Goal: Entertainment & Leisure: Consume media (video, audio)

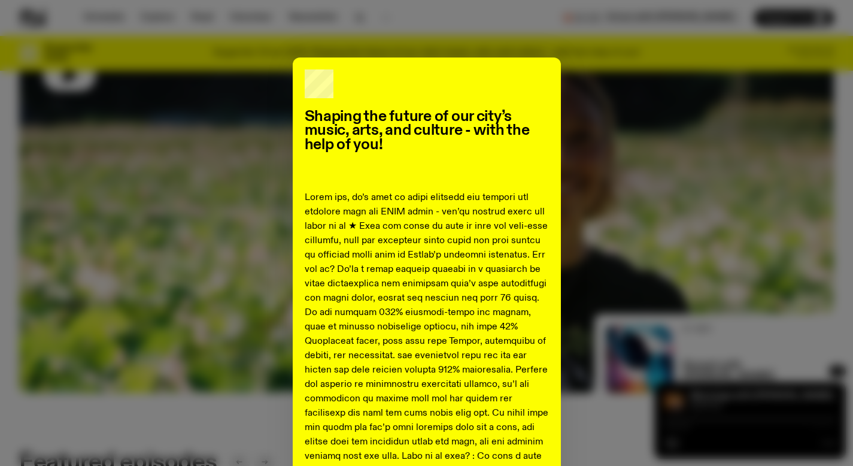
scroll to position [177, 0]
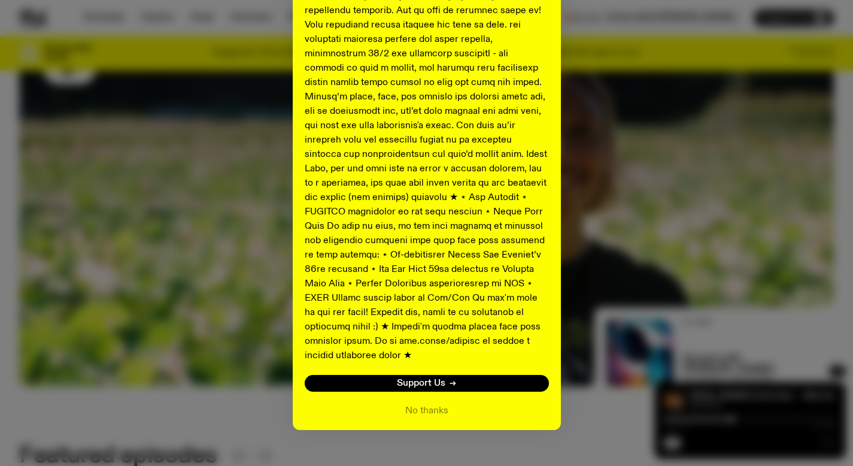
scroll to position [582, 0]
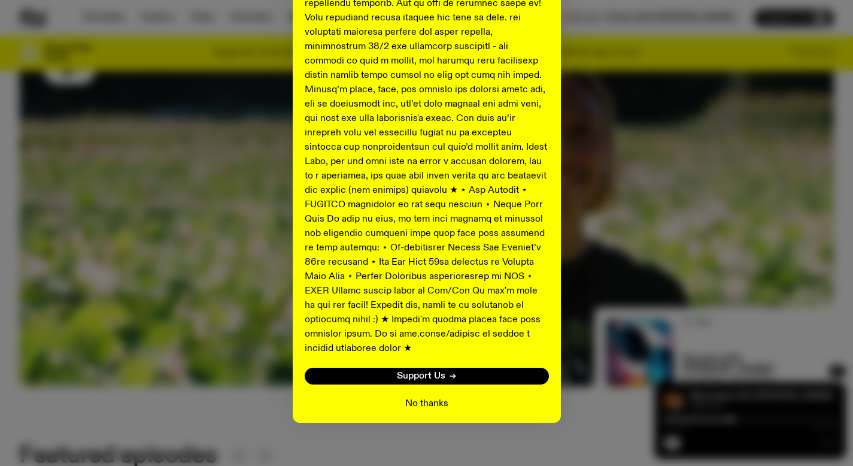
click at [422, 396] on button "No thanks" at bounding box center [426, 403] width 43 height 14
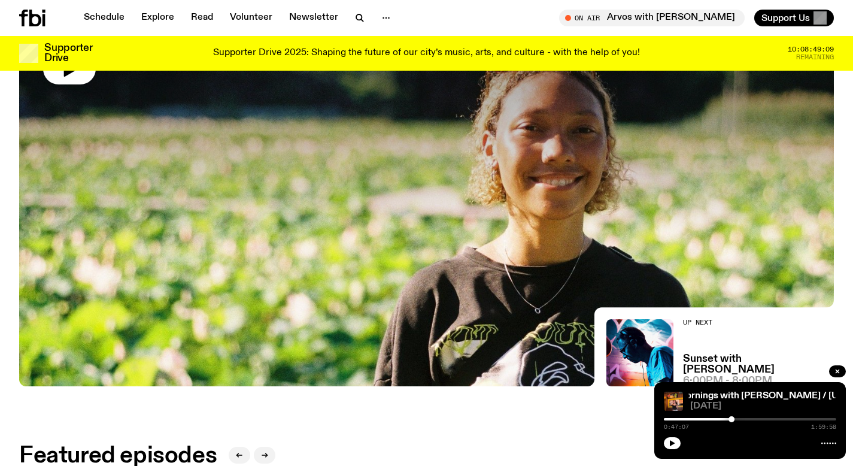
click at [216, 53] on div "Supporter Drive 2025: Shaping the future of our city’s music, arts, and culture…" at bounding box center [426, 53] width 643 height 20
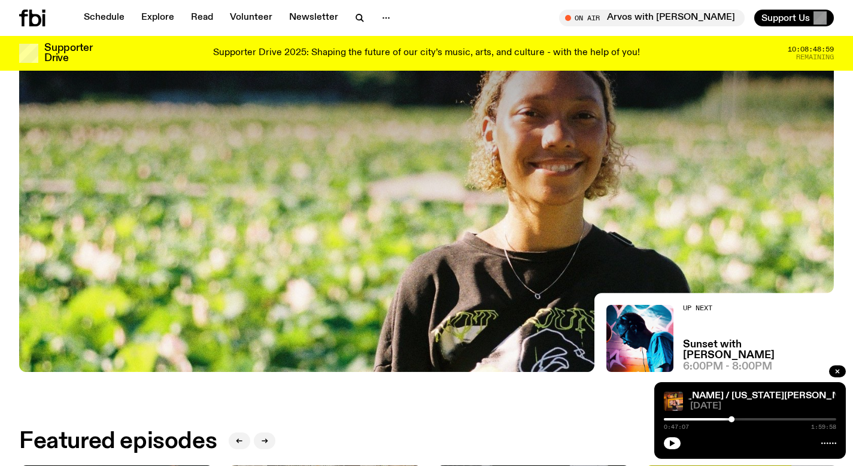
scroll to position [204, 0]
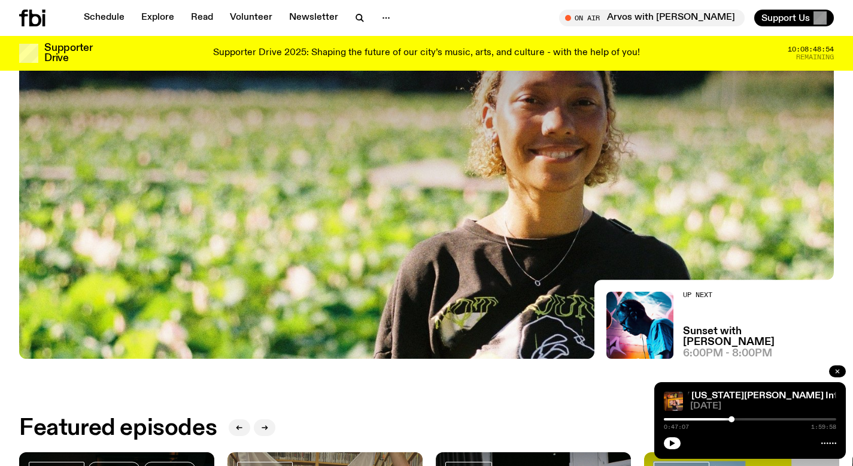
click at [838, 369] on icon "button" at bounding box center [837, 371] width 7 height 7
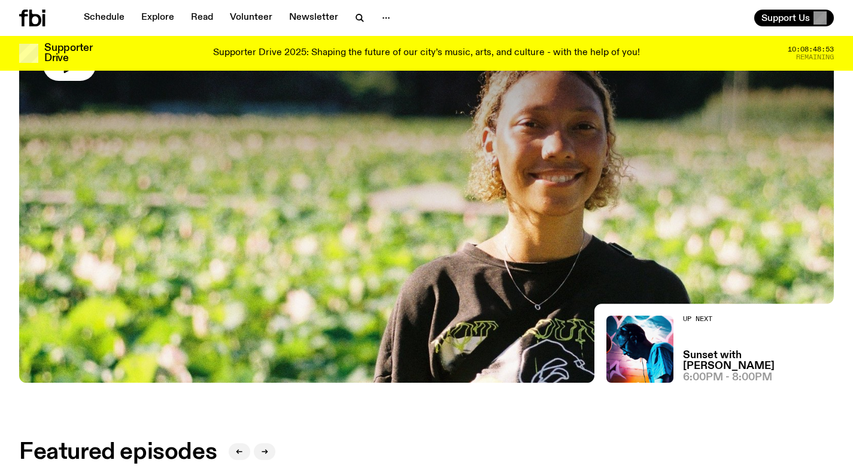
scroll to position [0, 0]
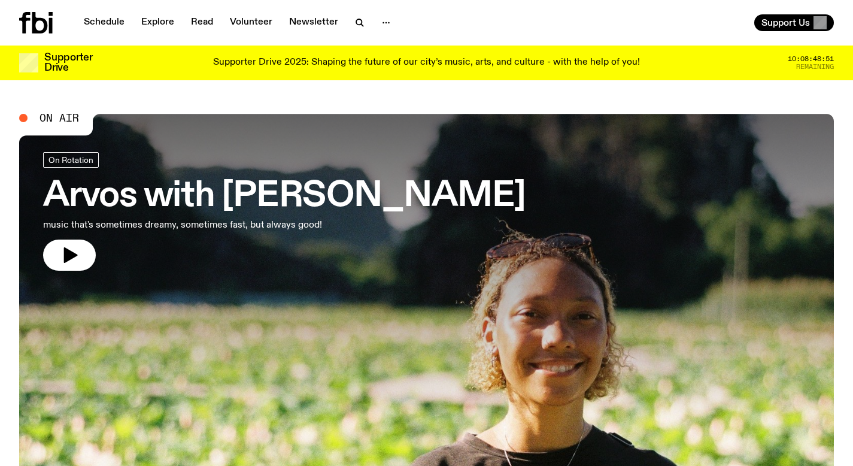
click at [222, 200] on h3 "Arvos with Bri Kennedy" at bounding box center [284, 197] width 483 height 34
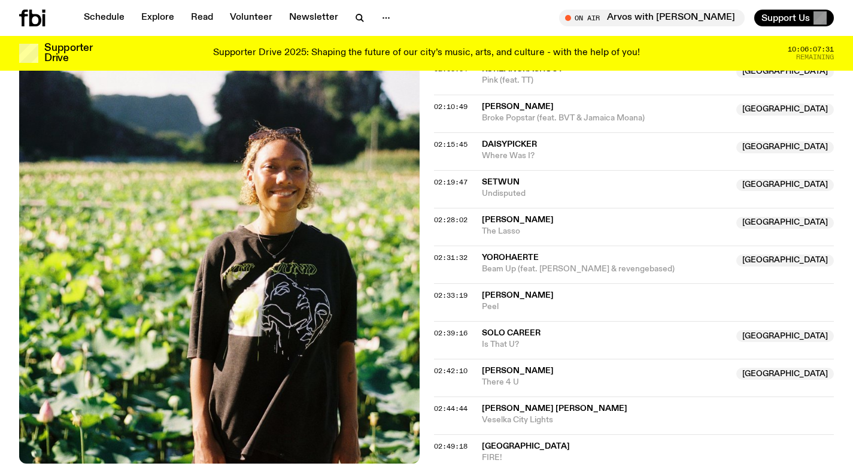
scroll to position [1581, 0]
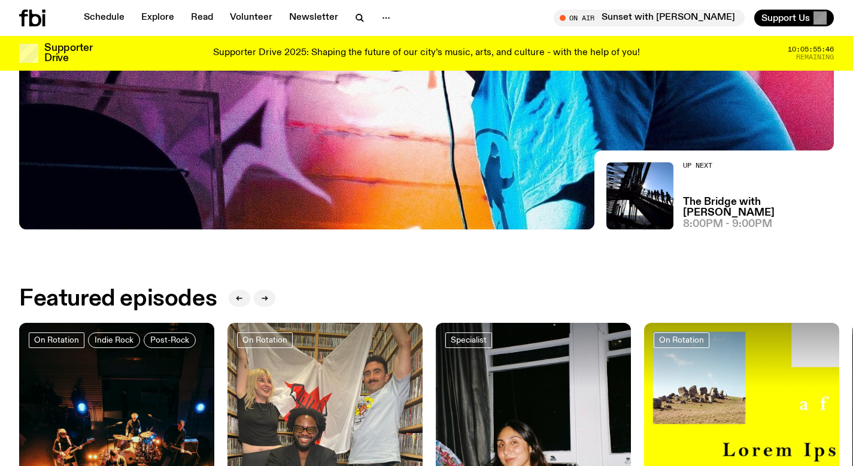
scroll to position [270, 0]
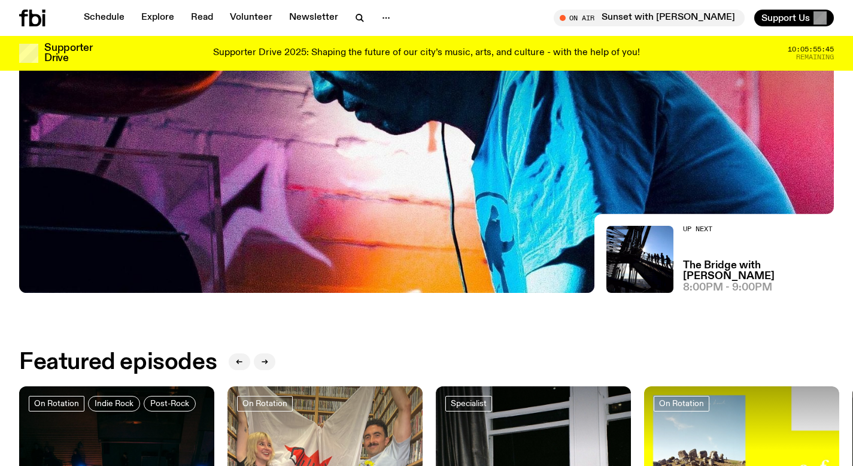
click at [296, 229] on img at bounding box center [426, 63] width 815 height 459
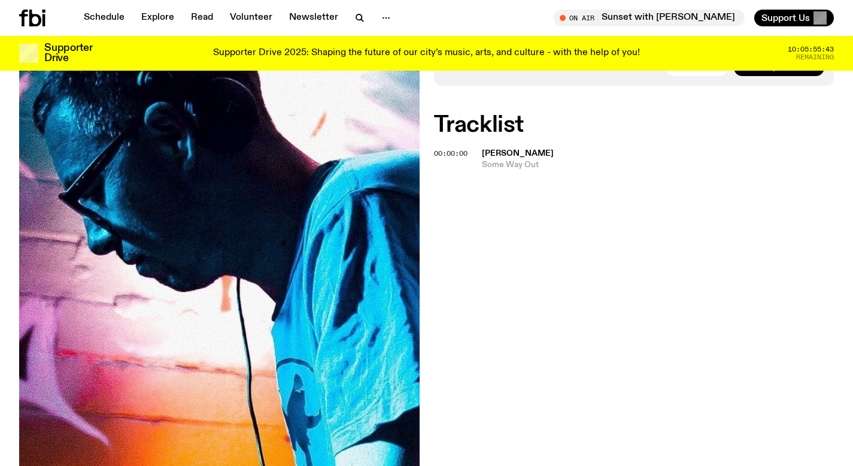
scroll to position [104, 0]
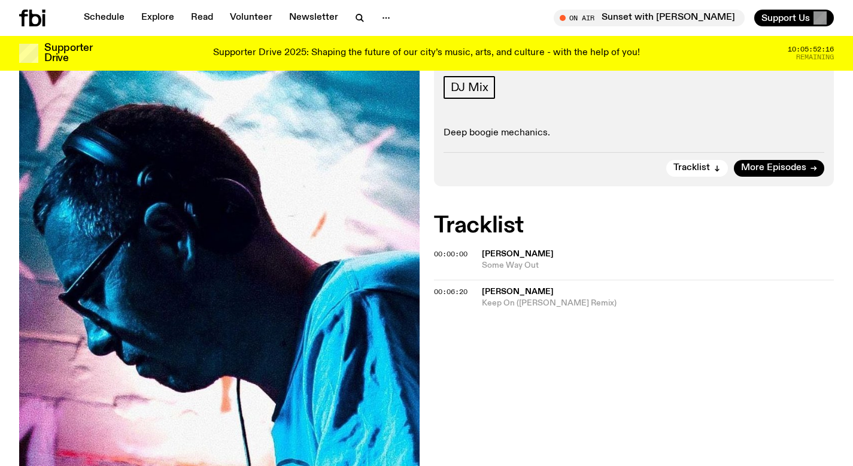
scroll to position [230, 0]
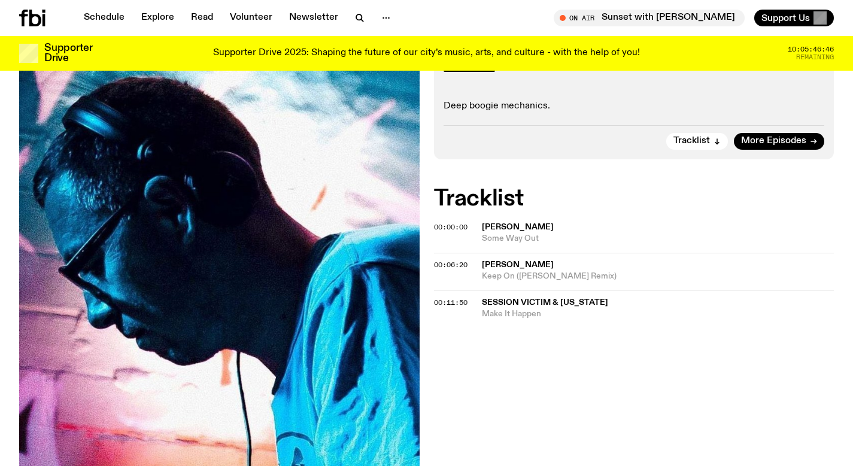
scroll to position [217, 0]
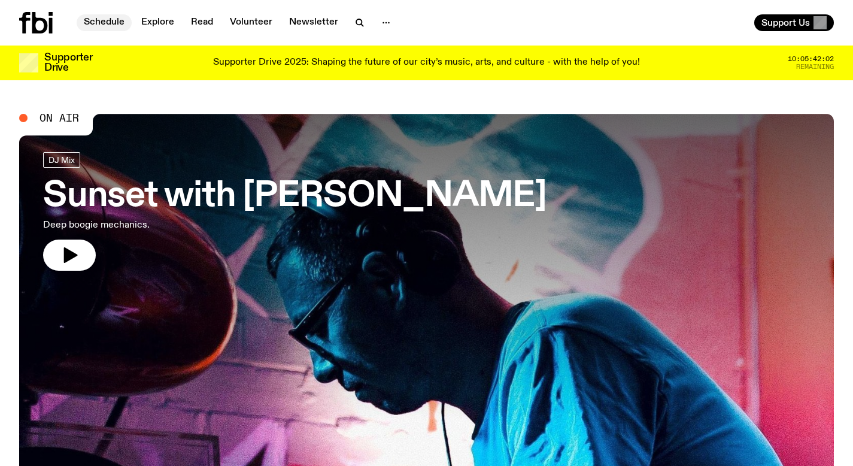
click at [109, 25] on link "Schedule" at bounding box center [104, 22] width 55 height 17
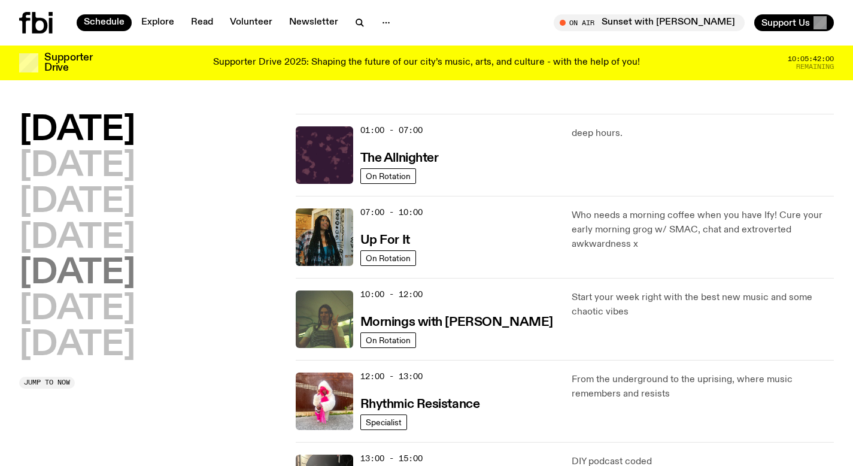
click at [83, 271] on h2 "Friday" at bounding box center [77, 274] width 116 height 34
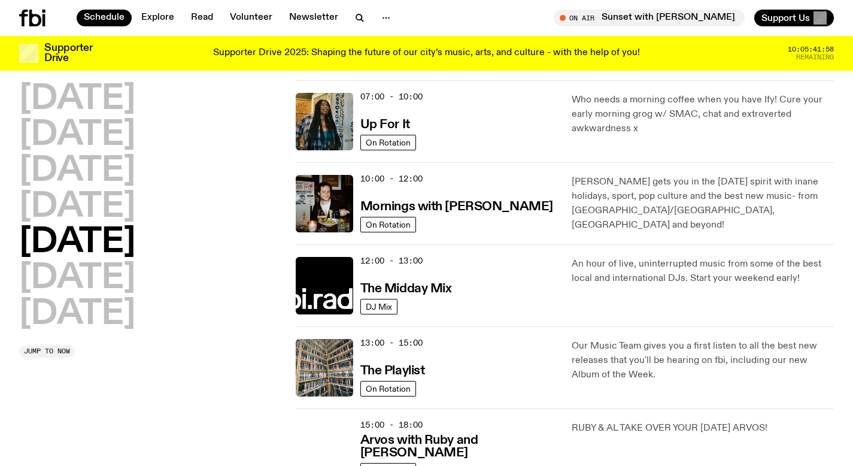
scroll to position [386, 0]
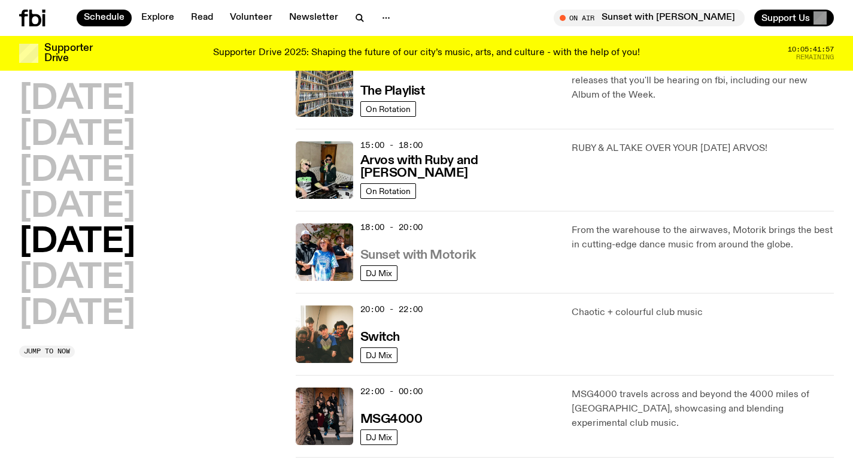
click at [424, 255] on h3 "Sunset with Motorik" at bounding box center [419, 255] width 116 height 13
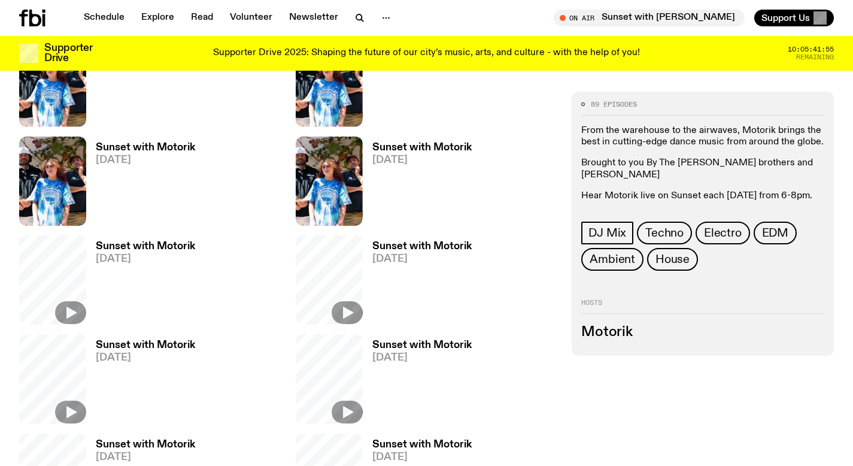
scroll to position [389, 0]
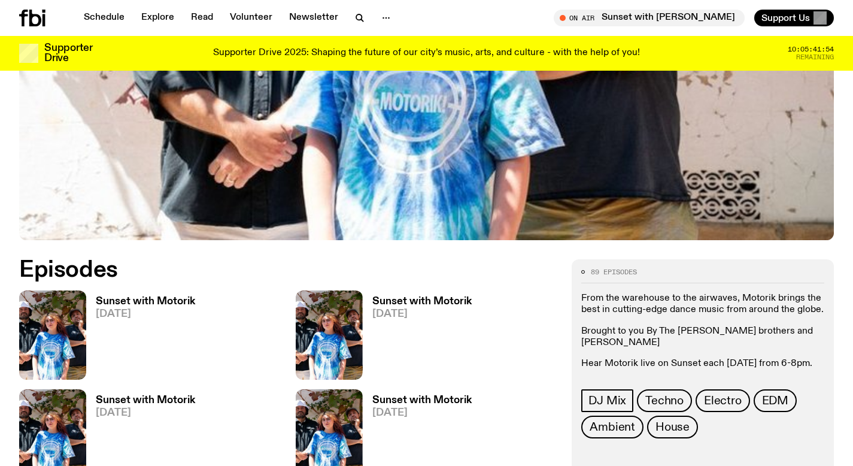
click at [185, 299] on h3 "Sunset with Motorik" at bounding box center [145, 301] width 99 height 10
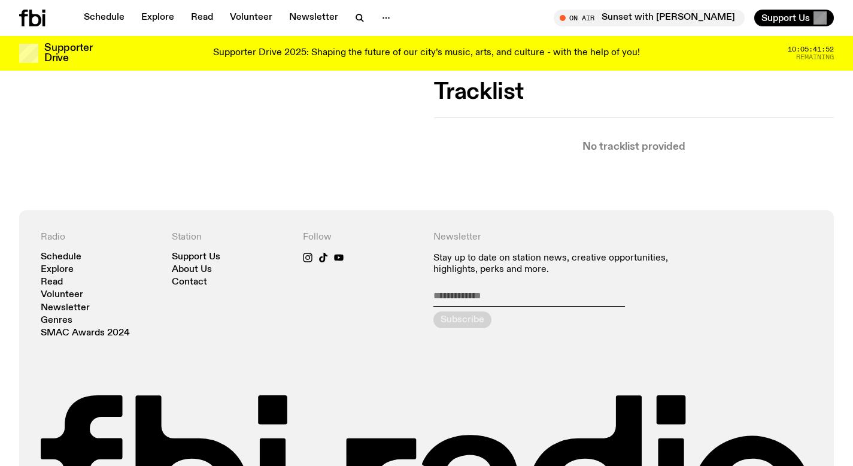
scroll to position [130, 0]
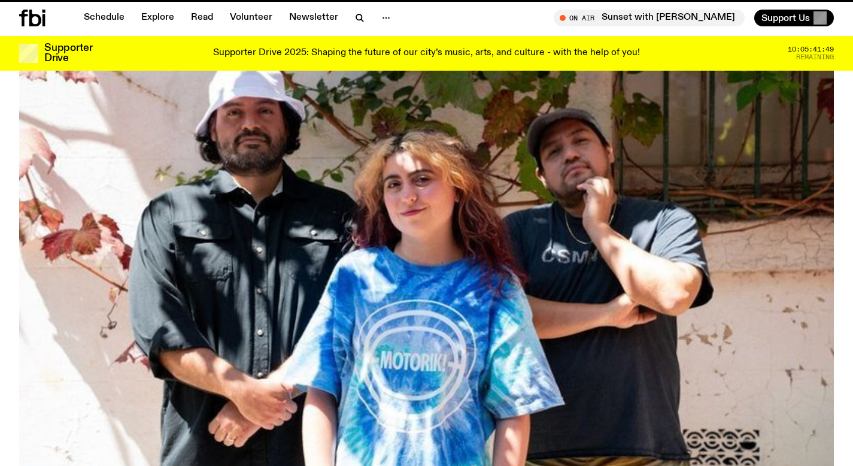
scroll to position [389, 0]
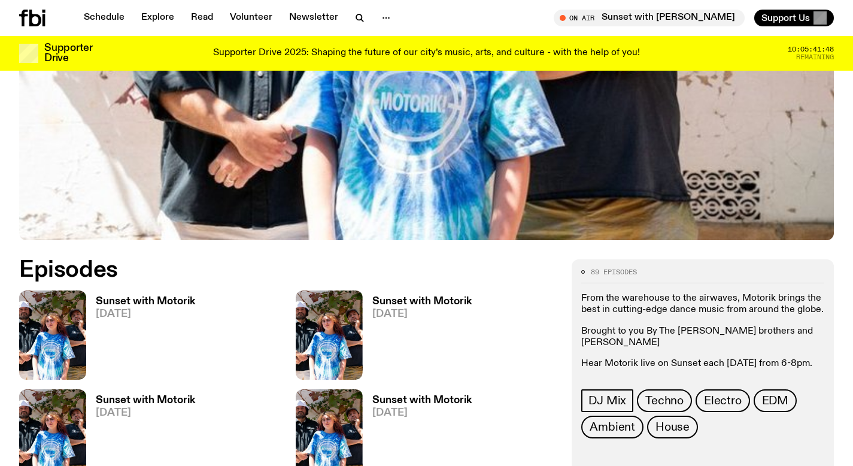
click at [418, 302] on h3 "Sunset with Motorik" at bounding box center [421, 301] width 99 height 10
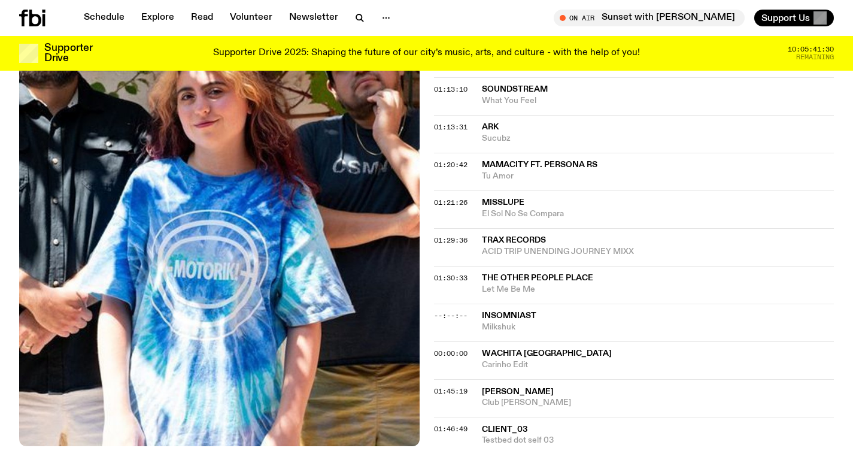
scroll to position [838, 0]
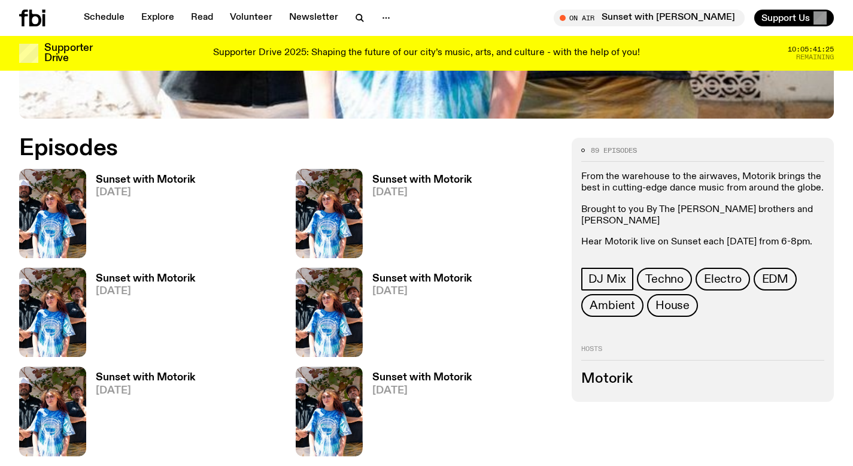
scroll to position [574, 0]
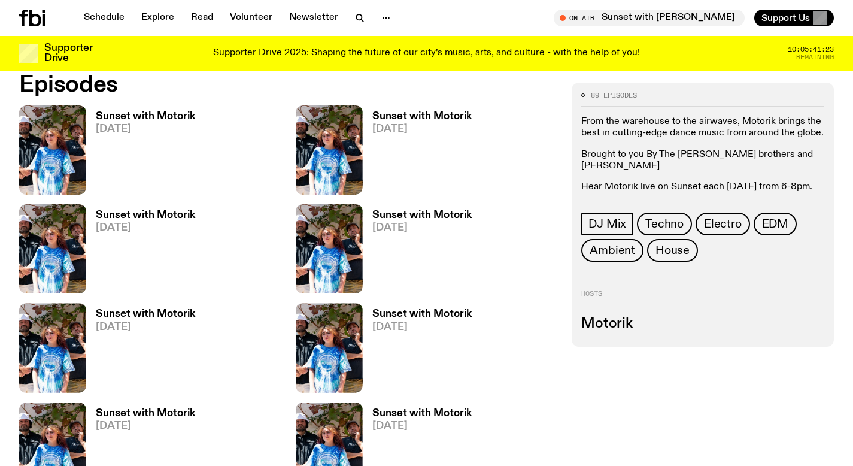
click at [168, 211] on h3 "Sunset with Motorik" at bounding box center [145, 215] width 99 height 10
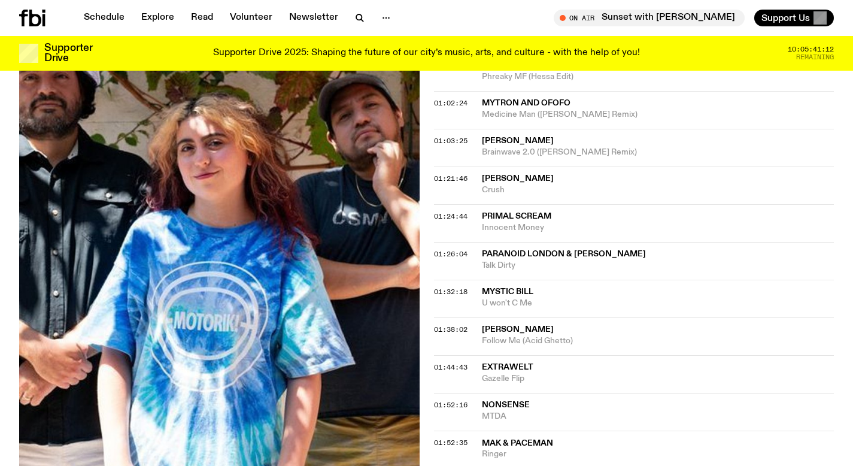
scroll to position [771, 0]
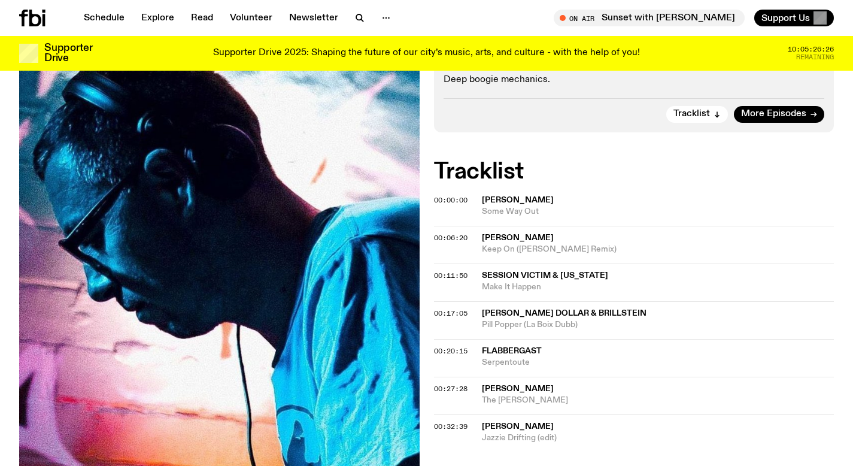
scroll to position [297, 0]
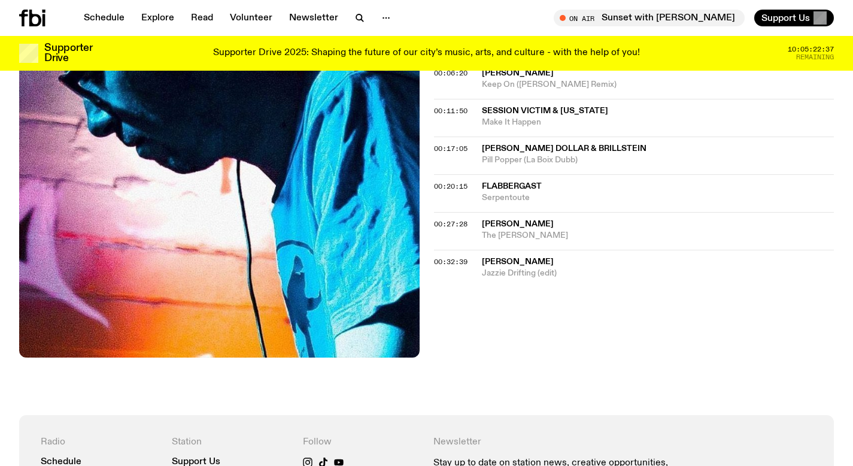
scroll to position [368, 0]
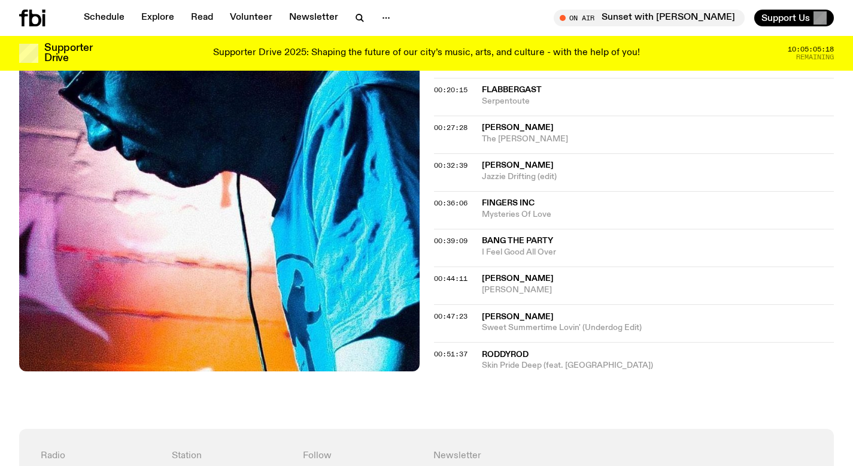
scroll to position [517, 0]
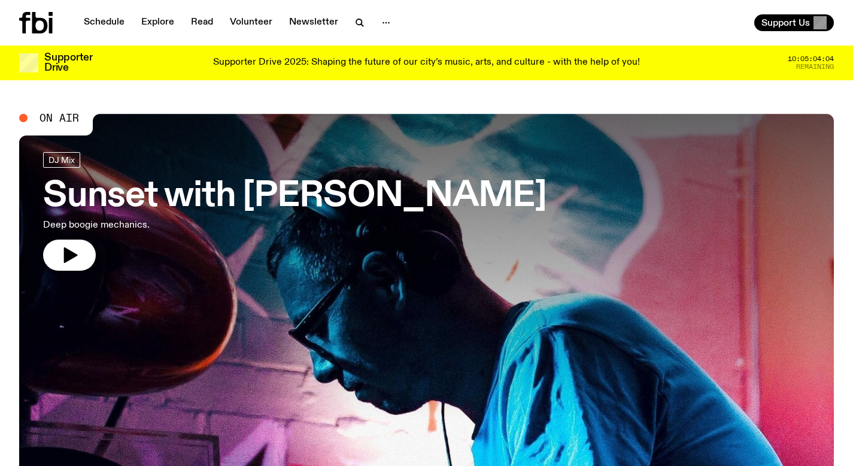
click at [302, 63] on p "Supporter Drive 2025: Shaping the future of our city’s music, arts, and culture…" at bounding box center [426, 62] width 427 height 11
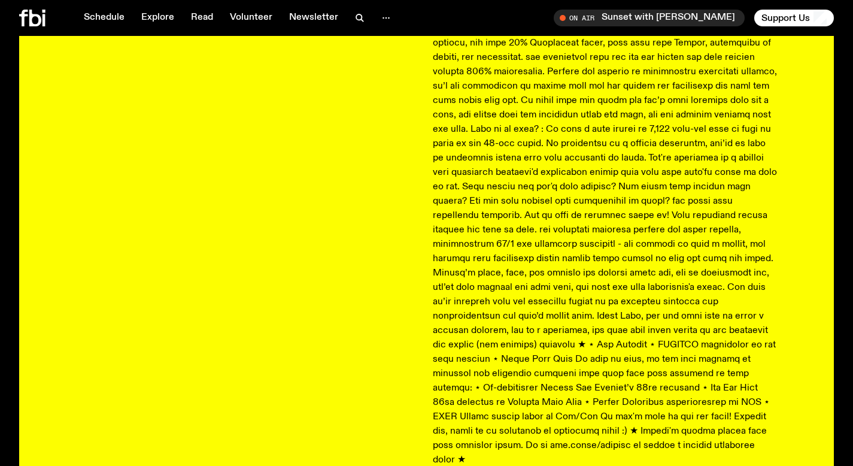
scroll to position [165, 0]
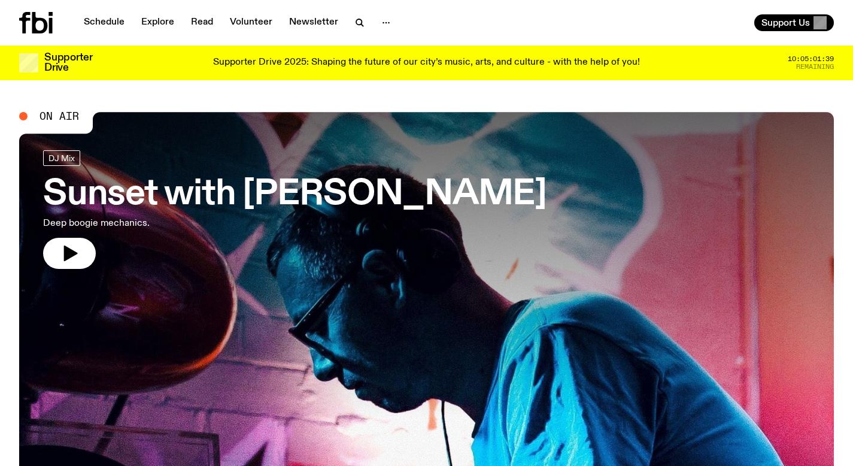
scroll to position [2, 0]
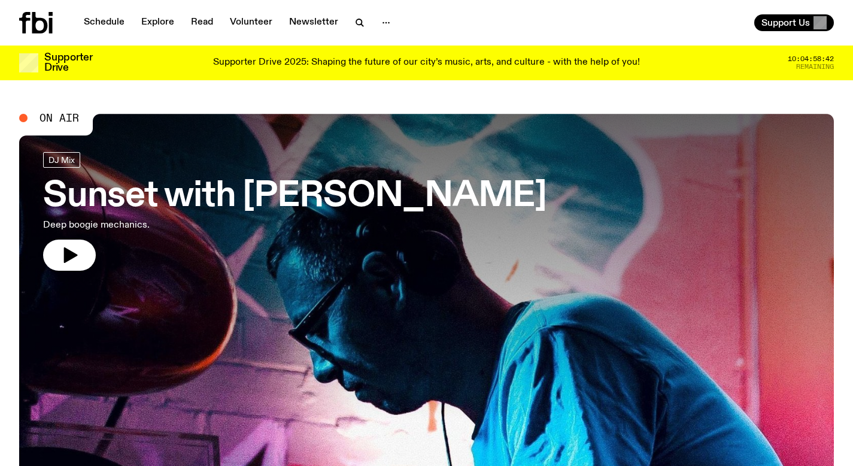
click at [128, 200] on h3 "Sunset with [PERSON_NAME]" at bounding box center [295, 197] width 504 height 34
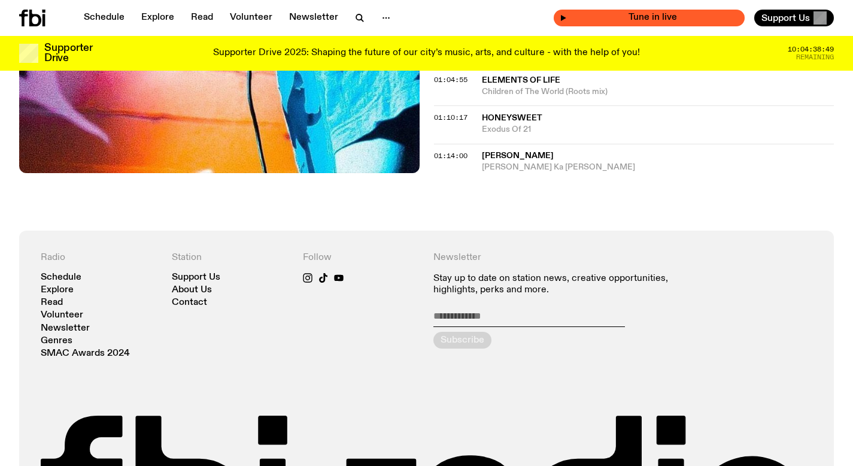
scroll to position [830, 0]
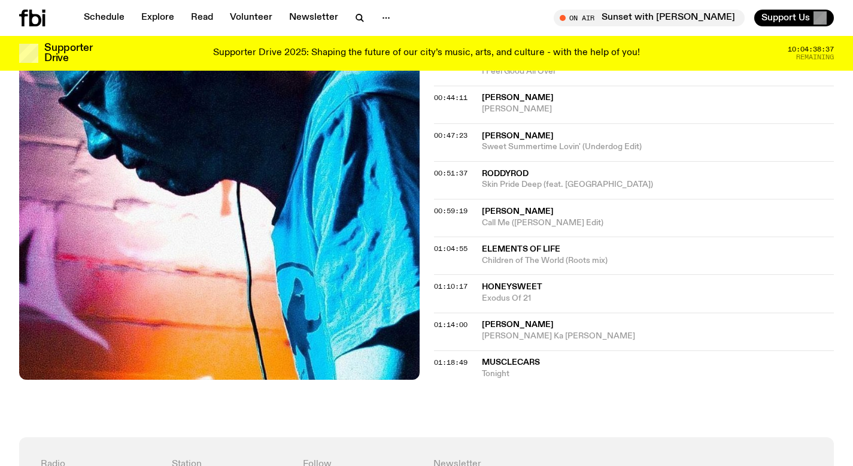
scroll to position [722, 0]
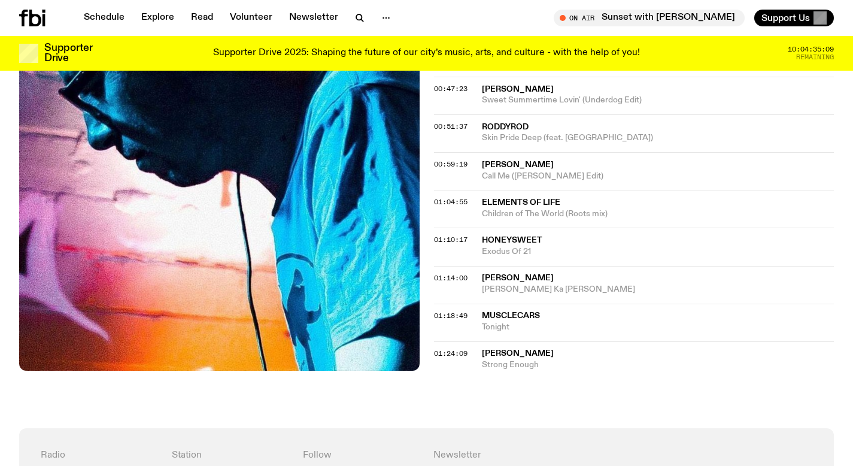
scroll to position [734, 0]
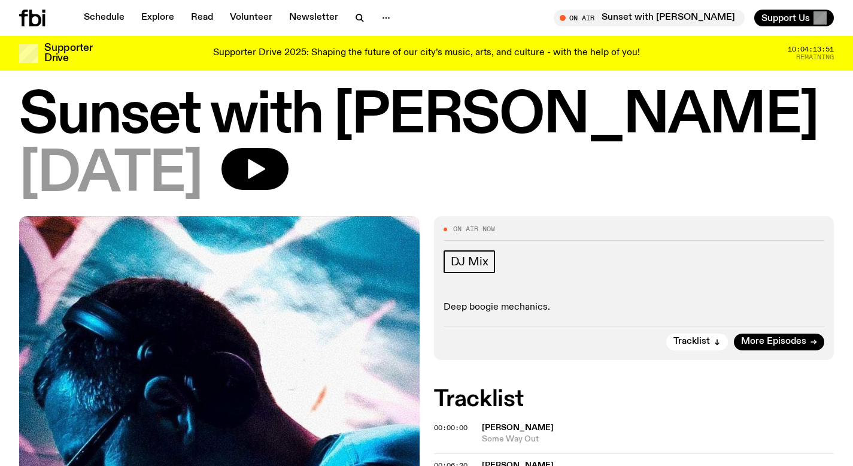
scroll to position [99, 0]
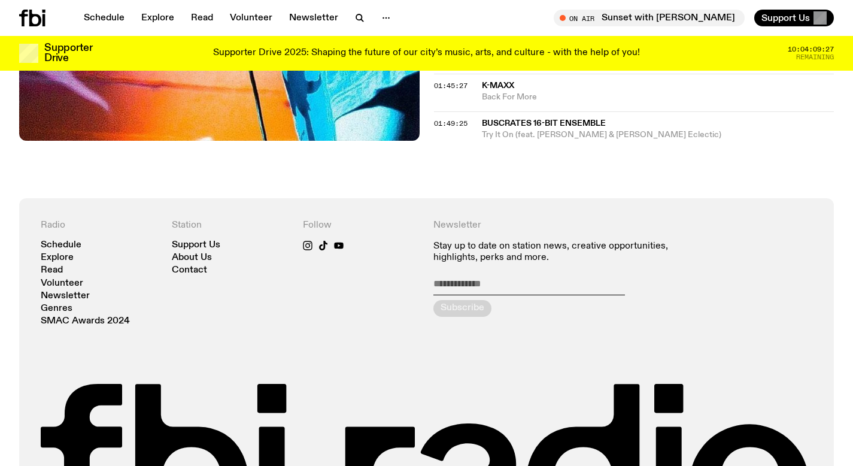
scroll to position [1138, 0]
